Goal: Navigation & Orientation: Find specific page/section

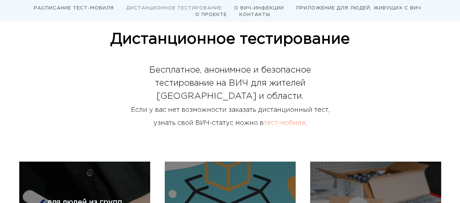
scroll to position [364, 0]
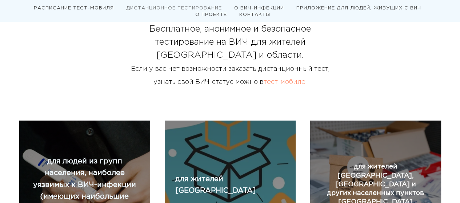
click at [282, 84] on link "тест-мобиле" at bounding box center [285, 82] width 42 height 6
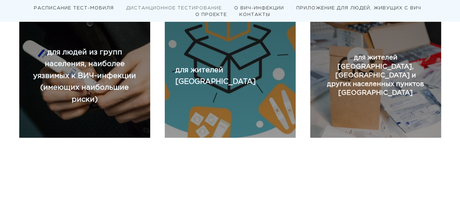
scroll to position [327, 0]
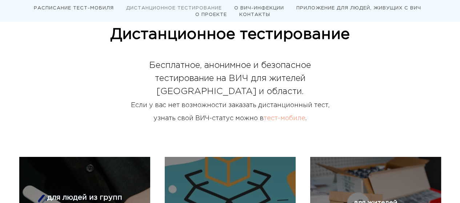
click at [275, 117] on link "тест-мобиле" at bounding box center [285, 119] width 42 height 6
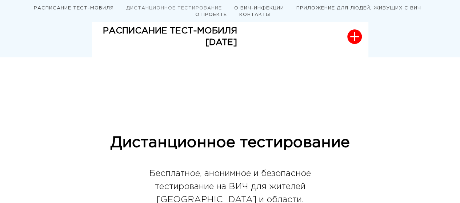
scroll to position [218, 0]
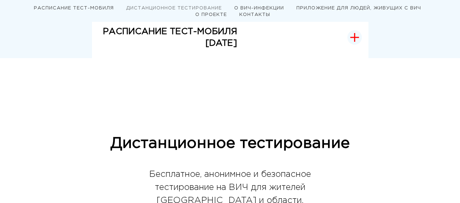
click at [357, 39] on icon "button" at bounding box center [354, 37] width 9 height 9
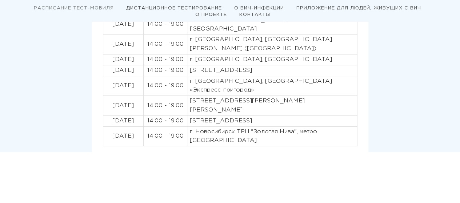
scroll to position [327, 0]
